Goal: Transaction & Acquisition: Purchase product/service

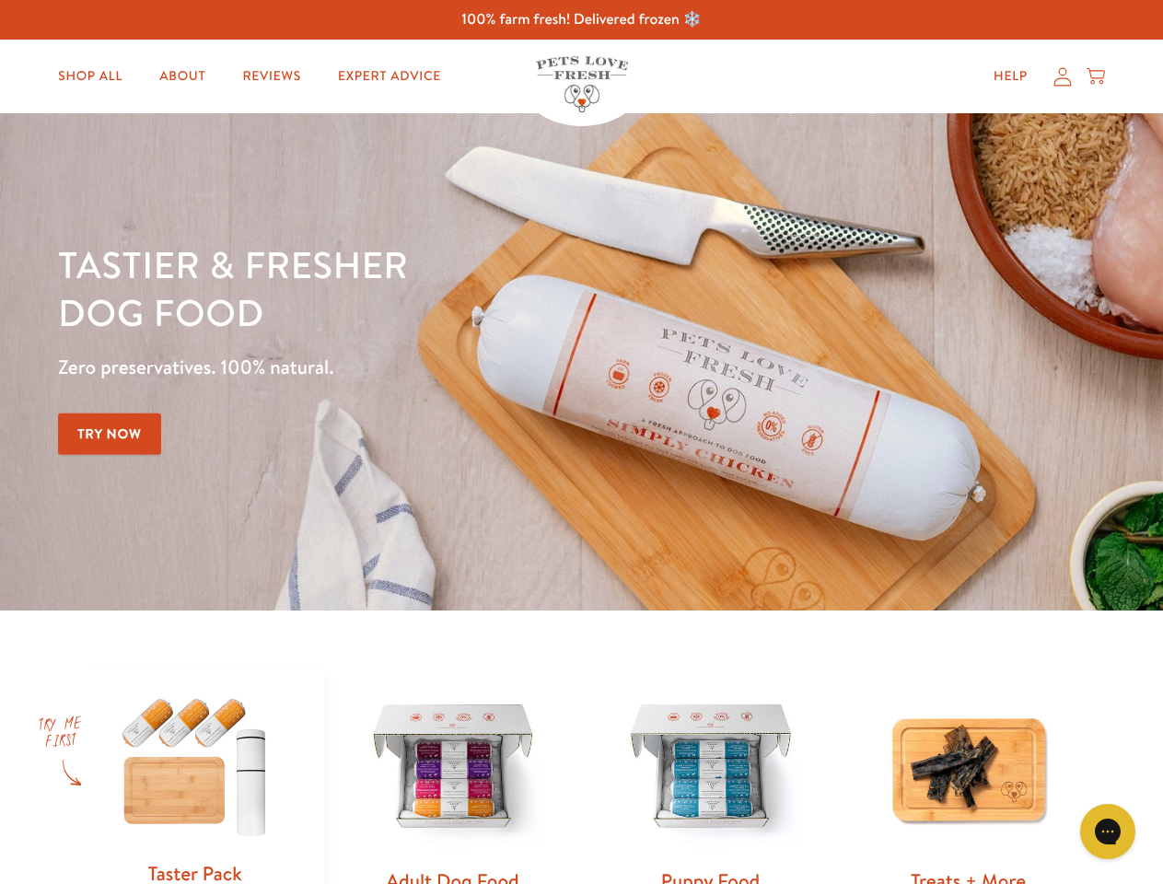
click at [581, 442] on div "Tastier & fresher dog food Zero preservatives. 100% natural. Try Now" at bounding box center [407, 361] width 698 height 243
click at [1108, 831] on icon "Open gorgias live chat" at bounding box center [1106, 830] width 17 height 17
